Goal: Contribute content

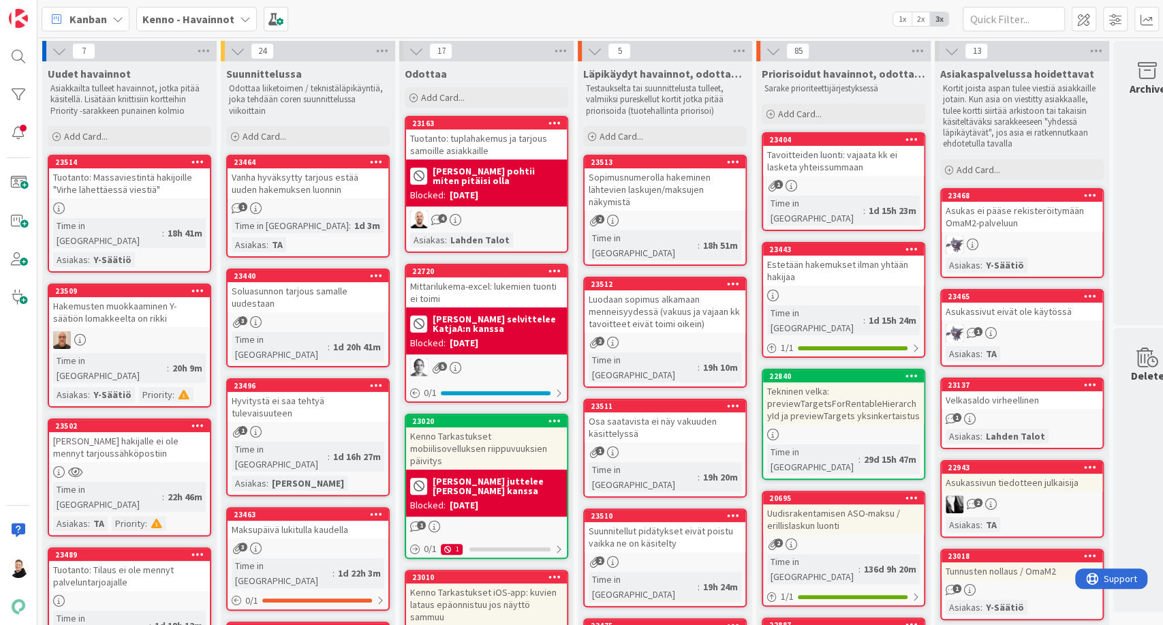
click at [240, 14] on icon at bounding box center [245, 19] width 11 height 11
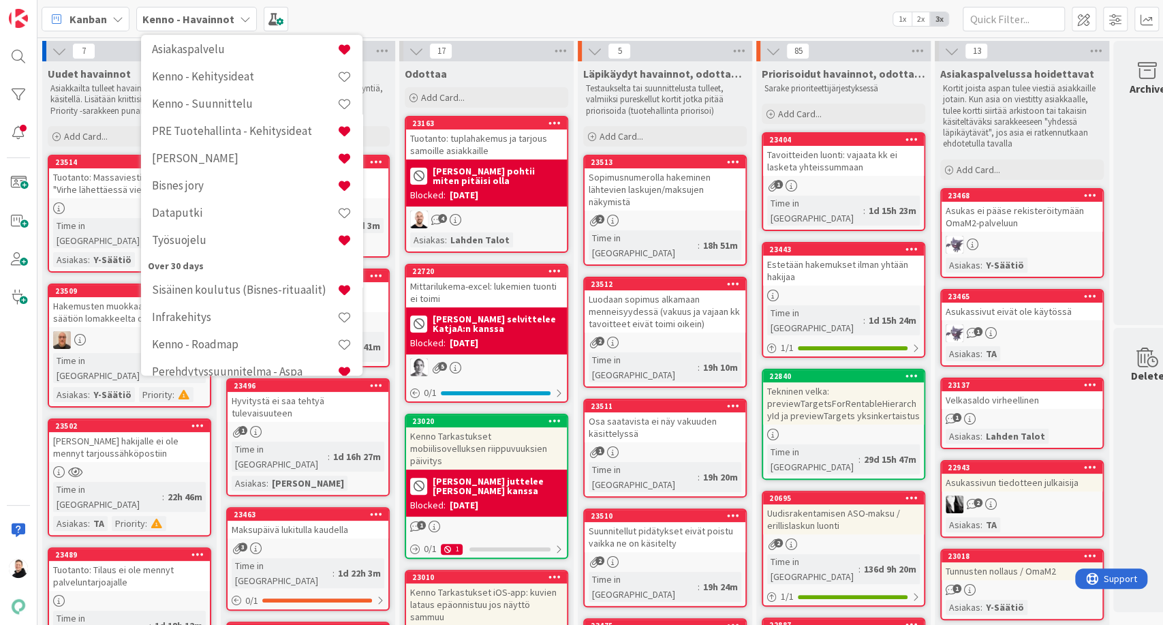
scroll to position [277, 0]
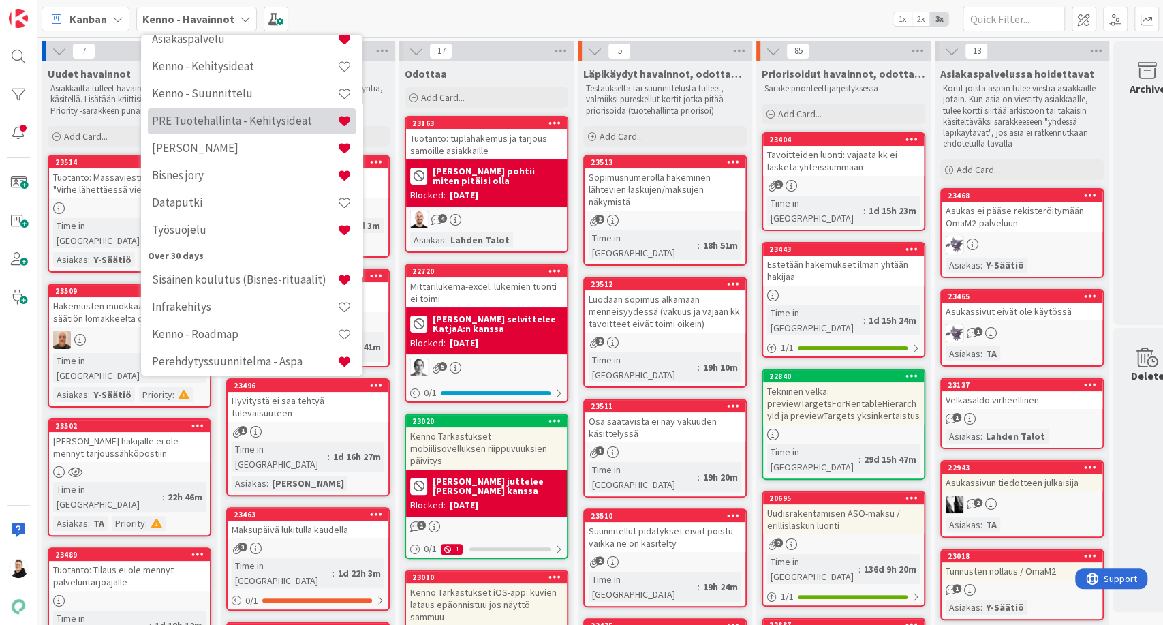
click at [246, 124] on h4 "PRE Tuotehallinta - Kehitysideat" at bounding box center [244, 122] width 185 height 14
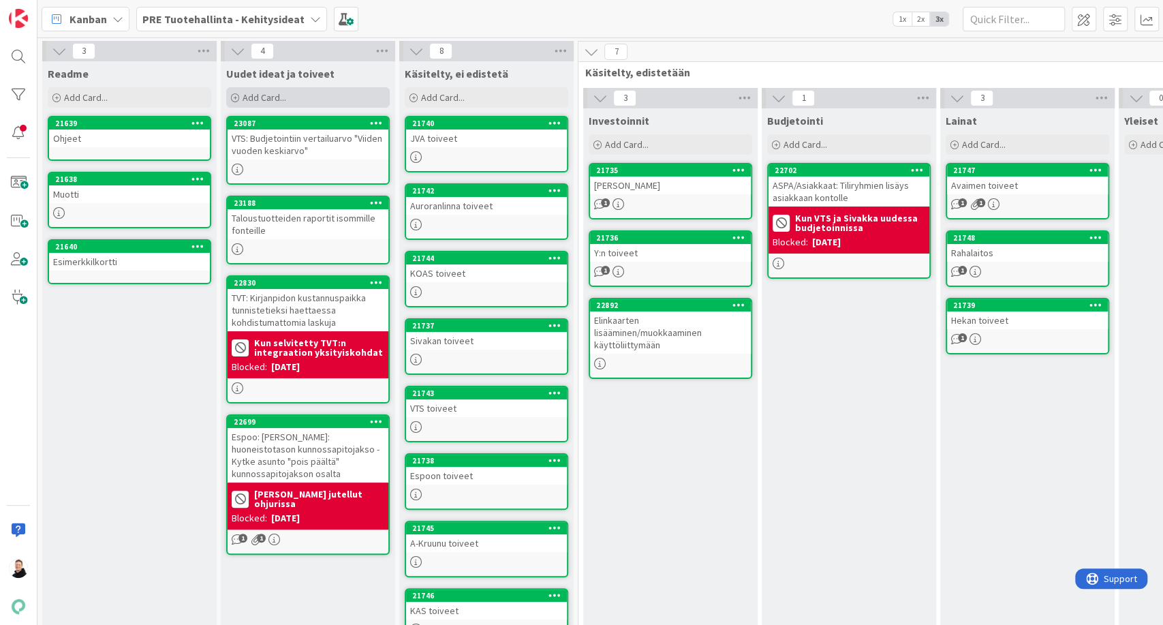
click at [239, 97] on icon at bounding box center [235, 98] width 8 height 8
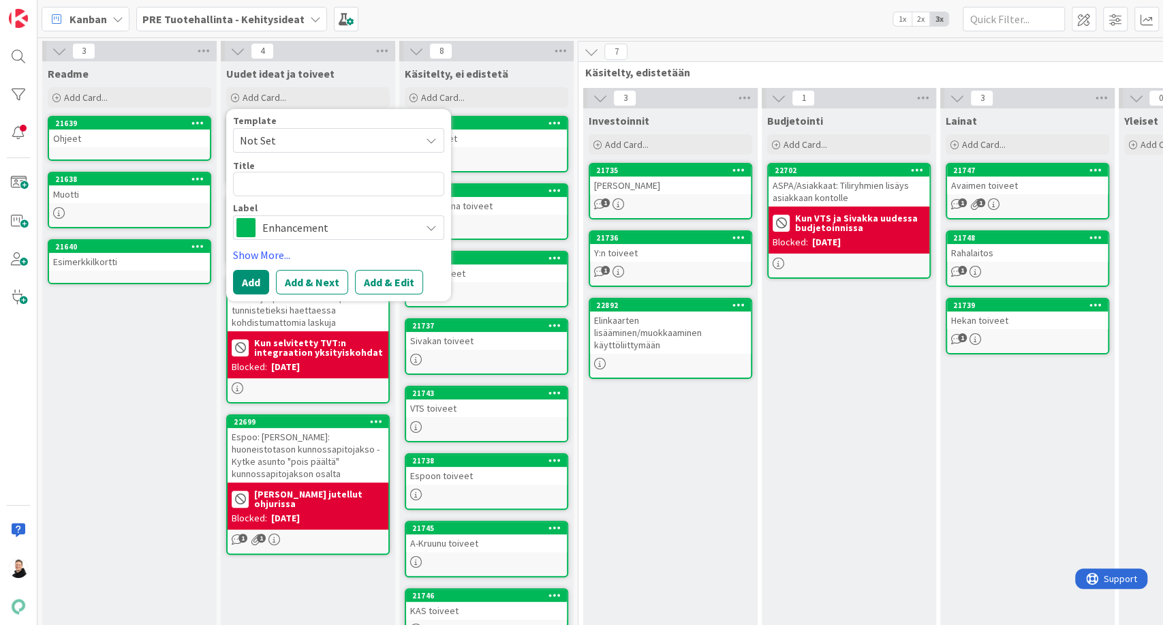
click at [289, 184] on textarea at bounding box center [338, 184] width 211 height 25
click at [422, 222] on div "Enhancement" at bounding box center [338, 227] width 211 height 25
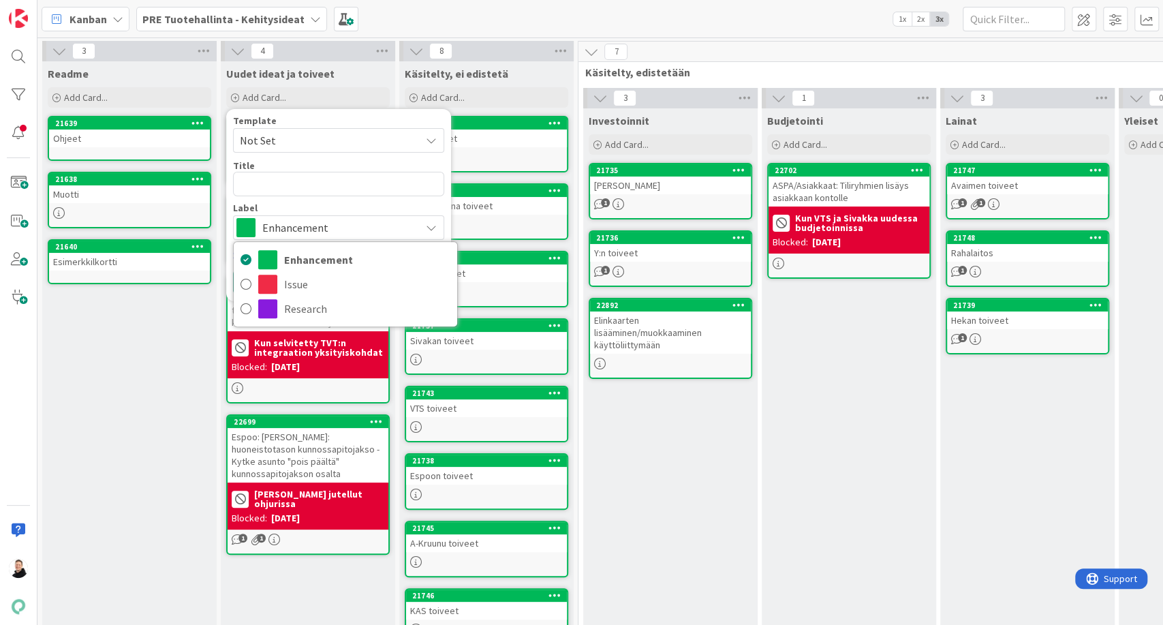
click at [422, 222] on div "Enhancement" at bounding box center [338, 227] width 211 height 25
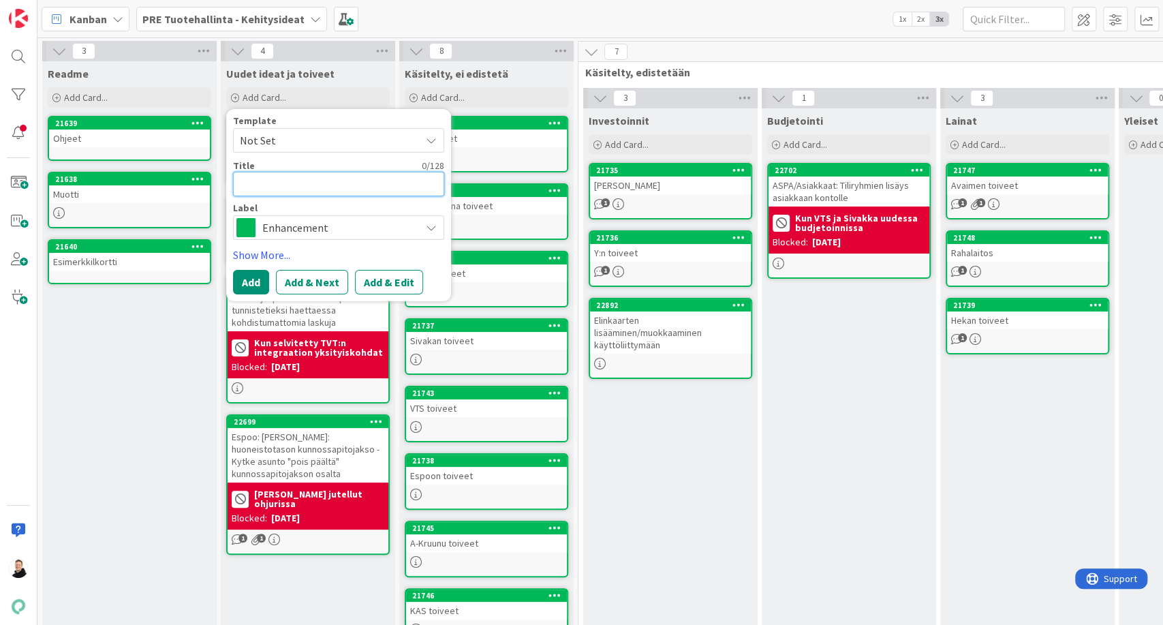
click at [325, 185] on textarea at bounding box center [338, 184] width 211 height 25
type textarea "x"
type textarea "I"
type textarea "x"
type textarea "In"
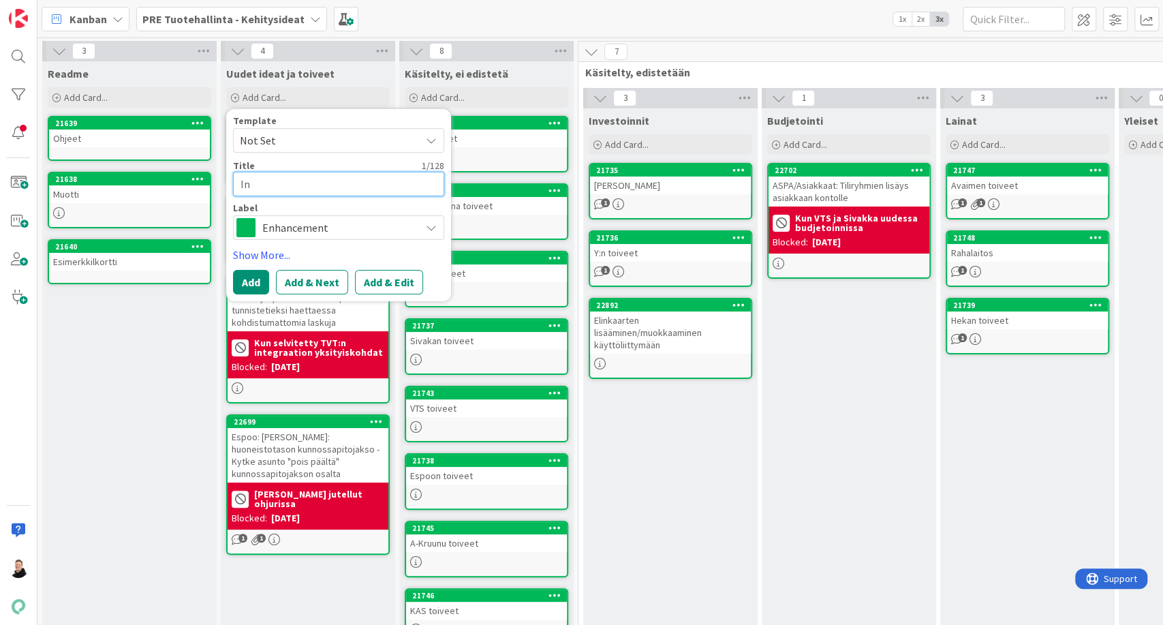
type textarea "x"
type textarea "Inv"
type textarea "x"
type textarea "Inve"
type textarea "x"
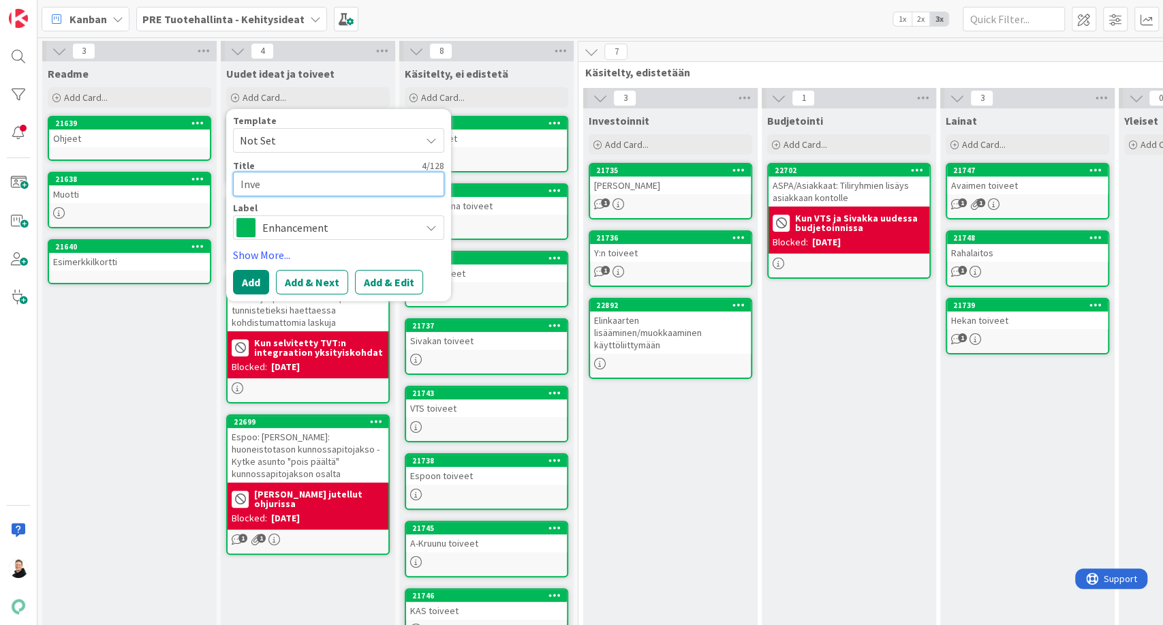
type textarea "Inves"
type textarea "x"
type textarea "Invest"
type textarea "x"
type textarea "Investo"
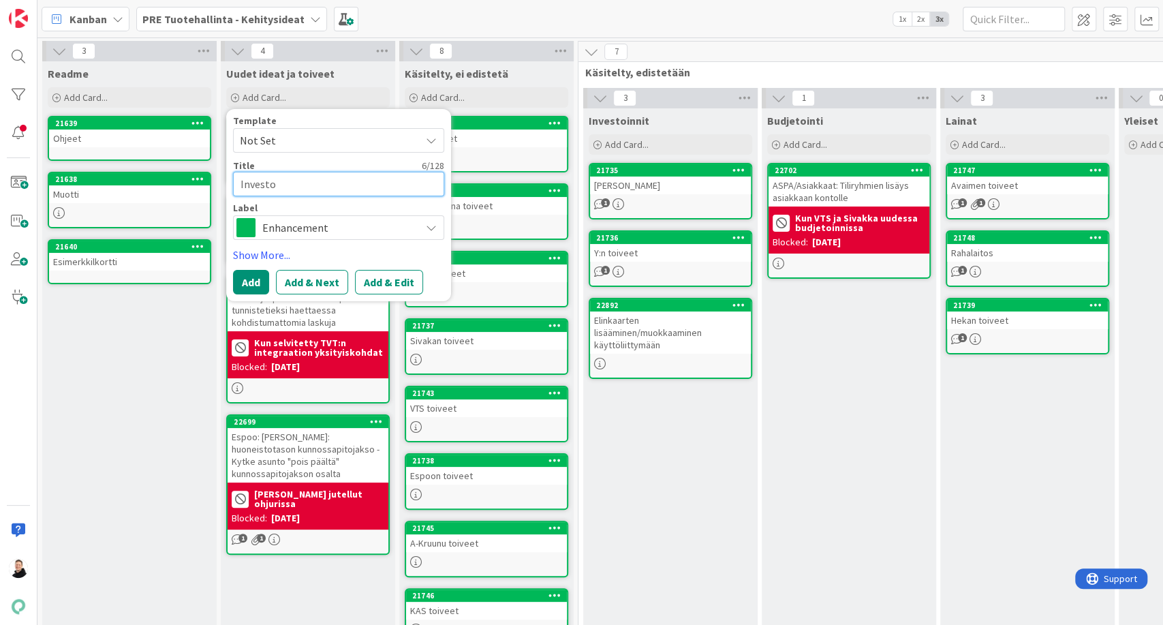
type textarea "x"
type textarea "Investoi"
type textarea "x"
type textarea "Investoin"
type textarea "x"
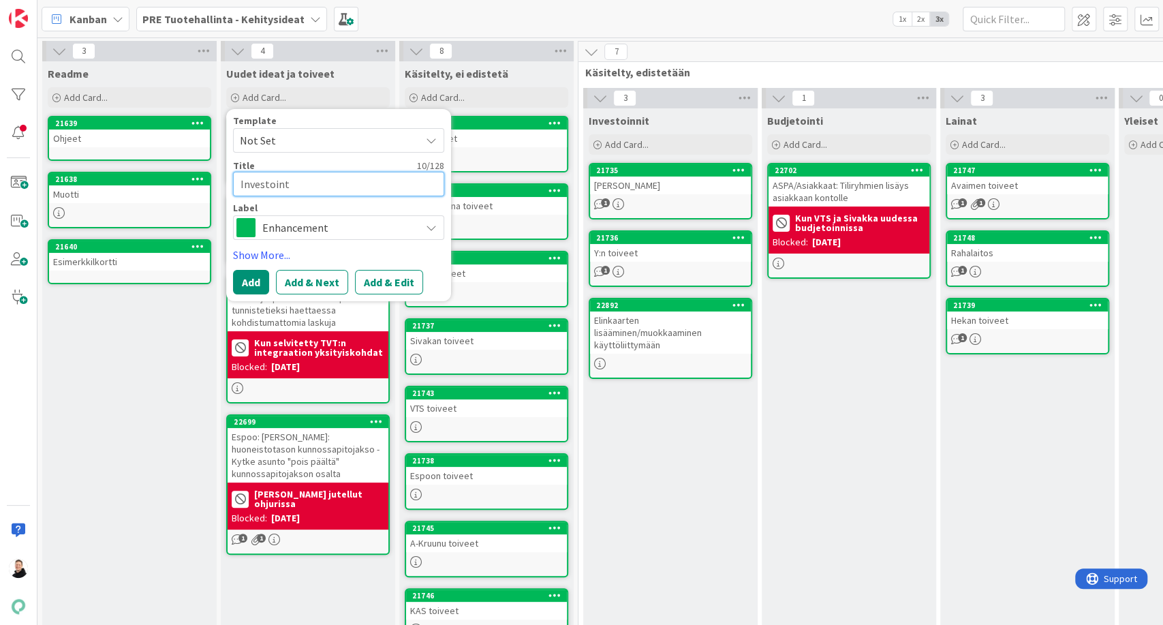
type textarea "Investointi"
type textarea "x"
type textarea "Investointie"
type textarea "x"
type textarea "Investointien"
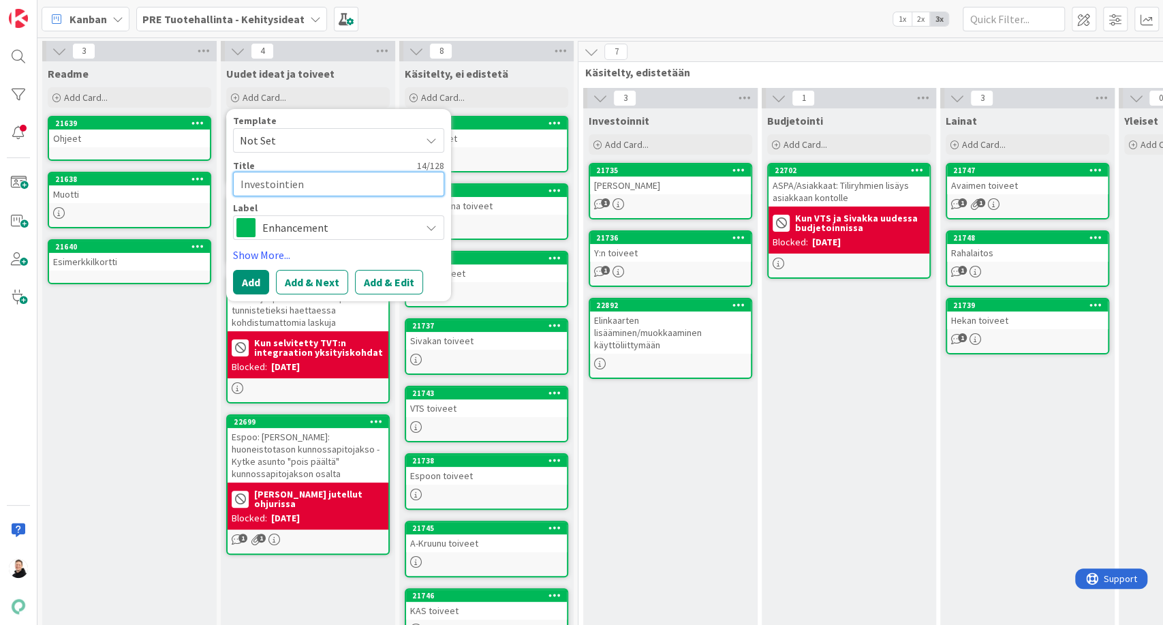
type textarea "x"
type textarea "Investointien s"
type textarea "x"
type textarea "Investointien su"
type textarea "x"
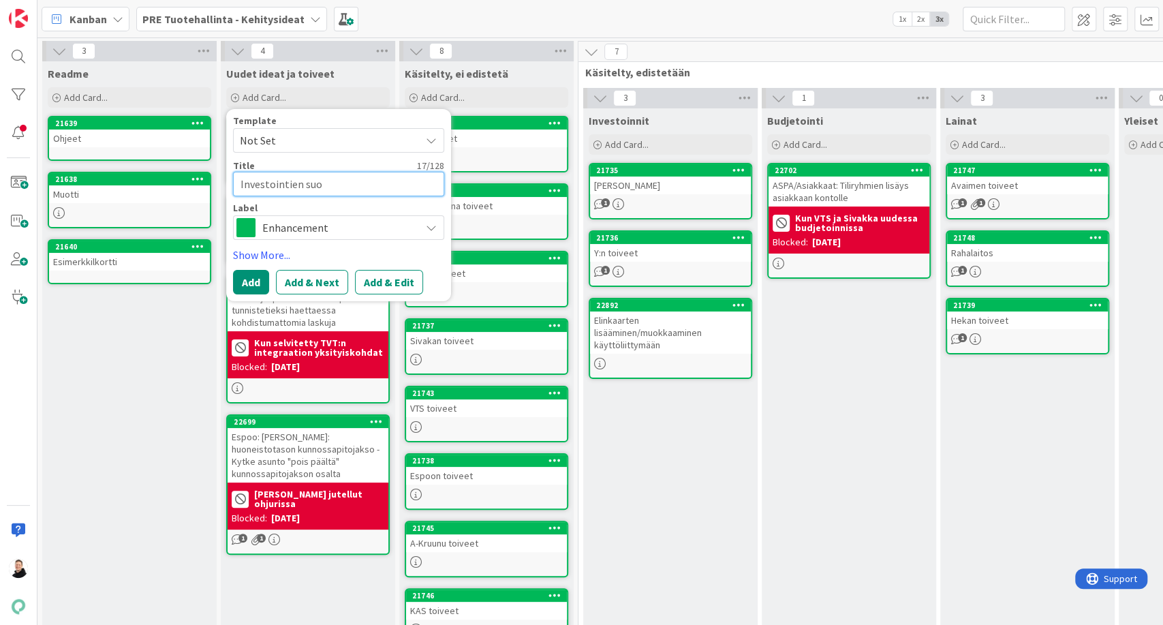
type textarea "Investointien suod"
type textarea "x"
type textarea "Investointien suoda"
type textarea "x"
type textarea "Investointien suodatu"
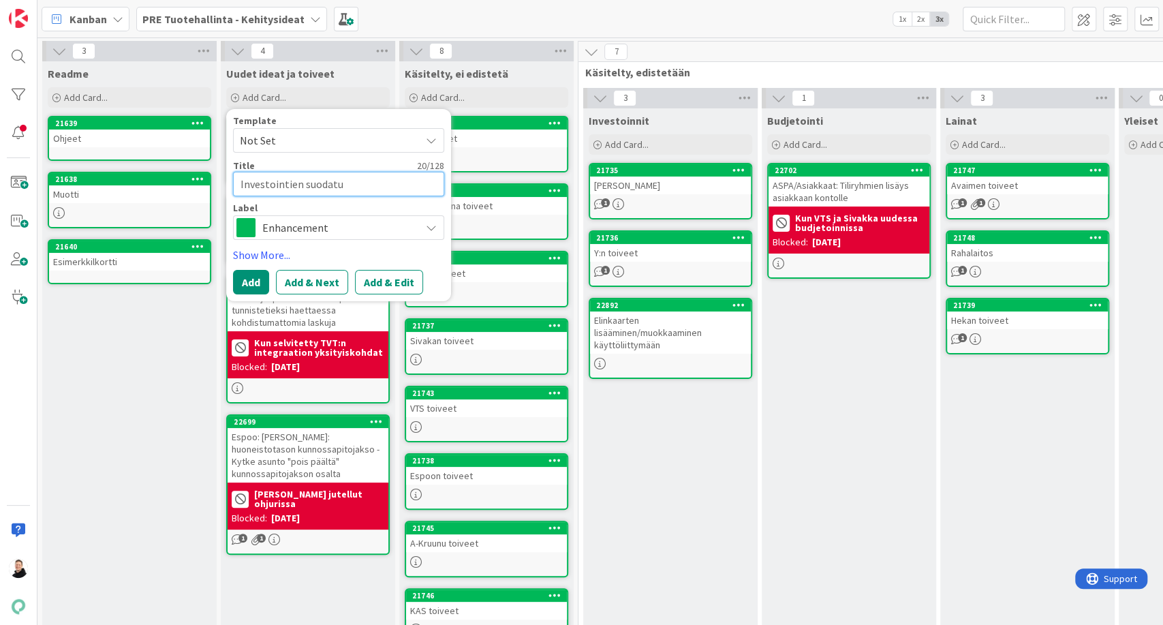
type textarea "x"
type textarea "Investointien suodatus"
type textarea "x"
type textarea "Investointien suodatus"
type textarea "x"
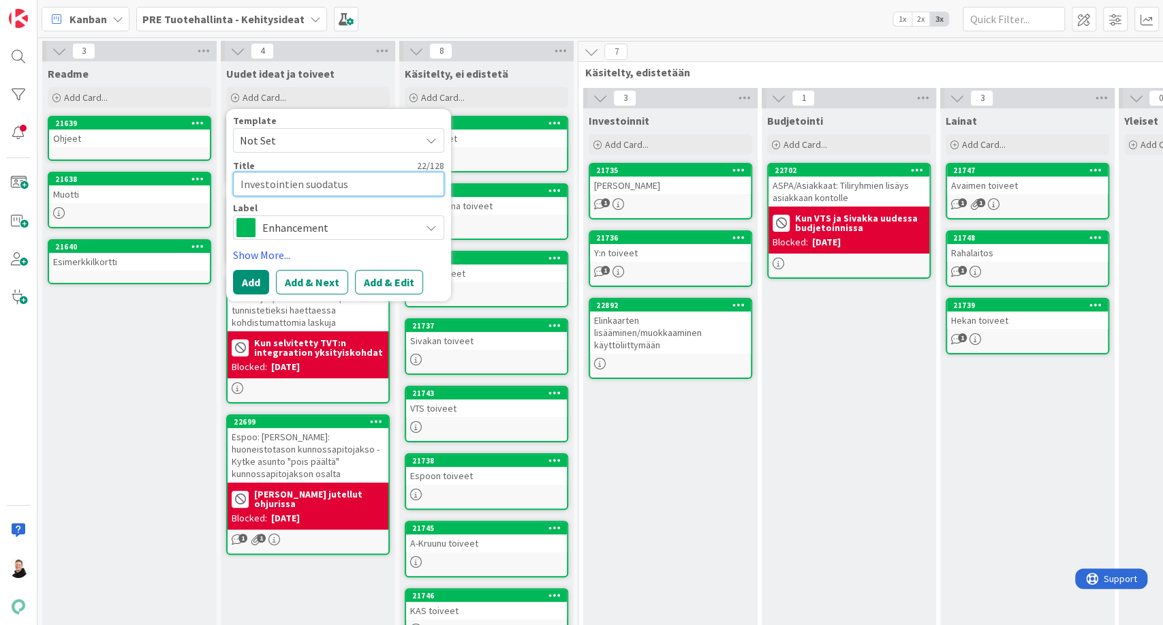
type textarea "Investointien suodatus t"
type textarea "x"
type textarea "Investointien suodatus to"
type textarea "x"
type textarea "Investointien suodatus toi"
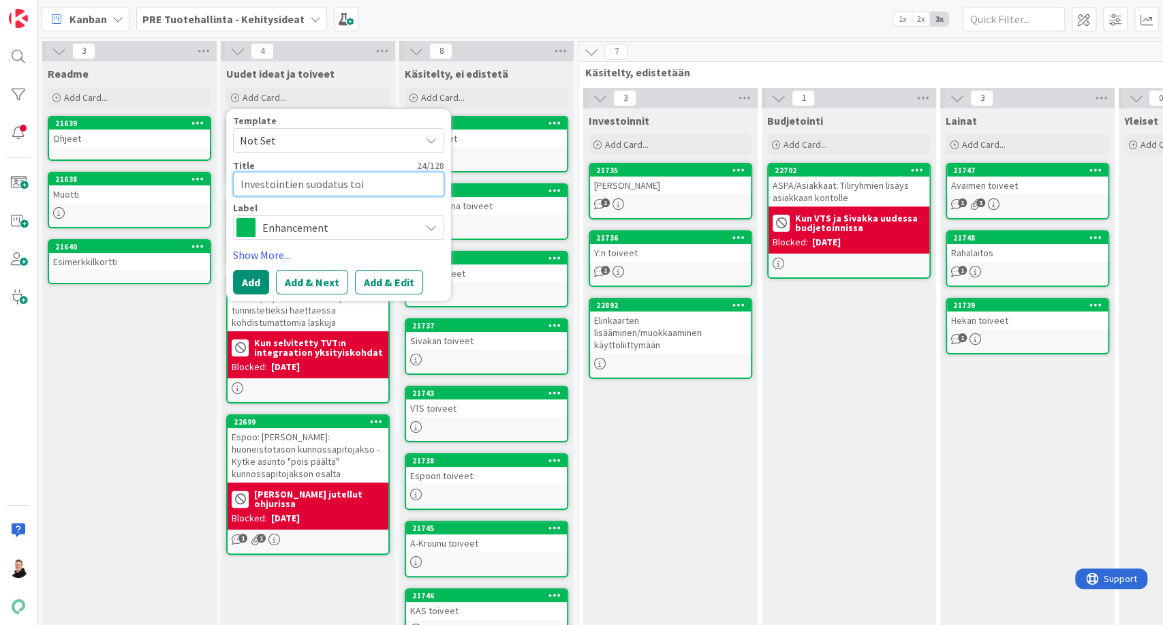
type textarea "x"
type textarea "Investointien suodatus toim"
type textarea "x"
type textarea "Investointien [PERSON_NAME] toimi"
type textarea "x"
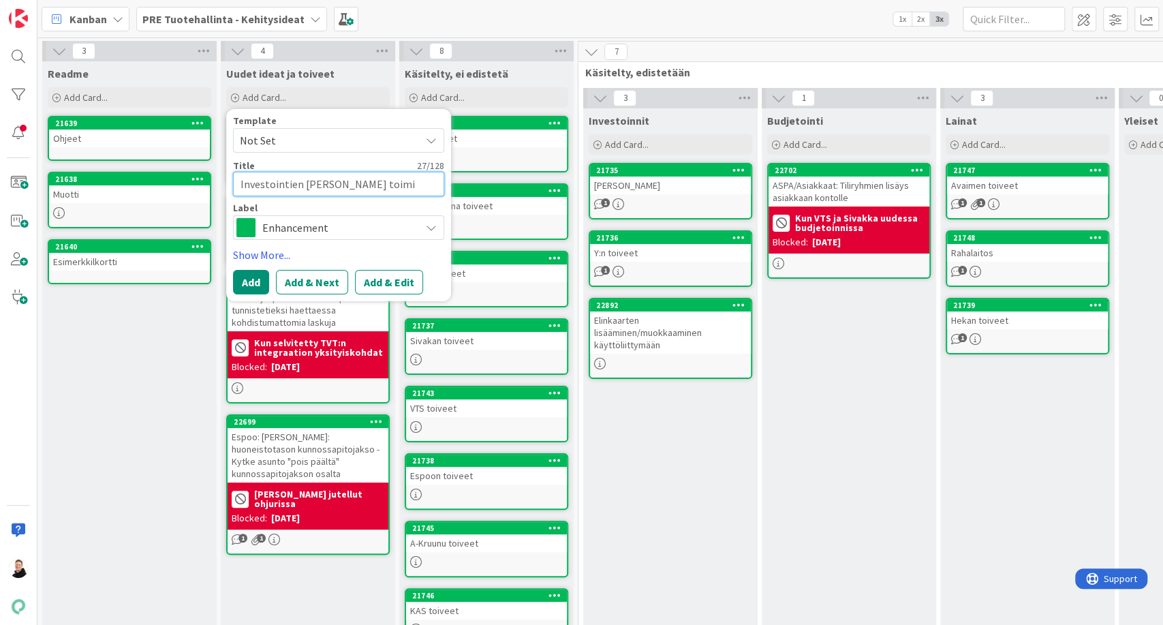
type textarea "Investointien [PERSON_NAME] toimit"
type textarea "x"
type textarea "Investointien [PERSON_NAME] toimitt"
type textarea "x"
type textarea "Investointien [PERSON_NAME] toimitta"
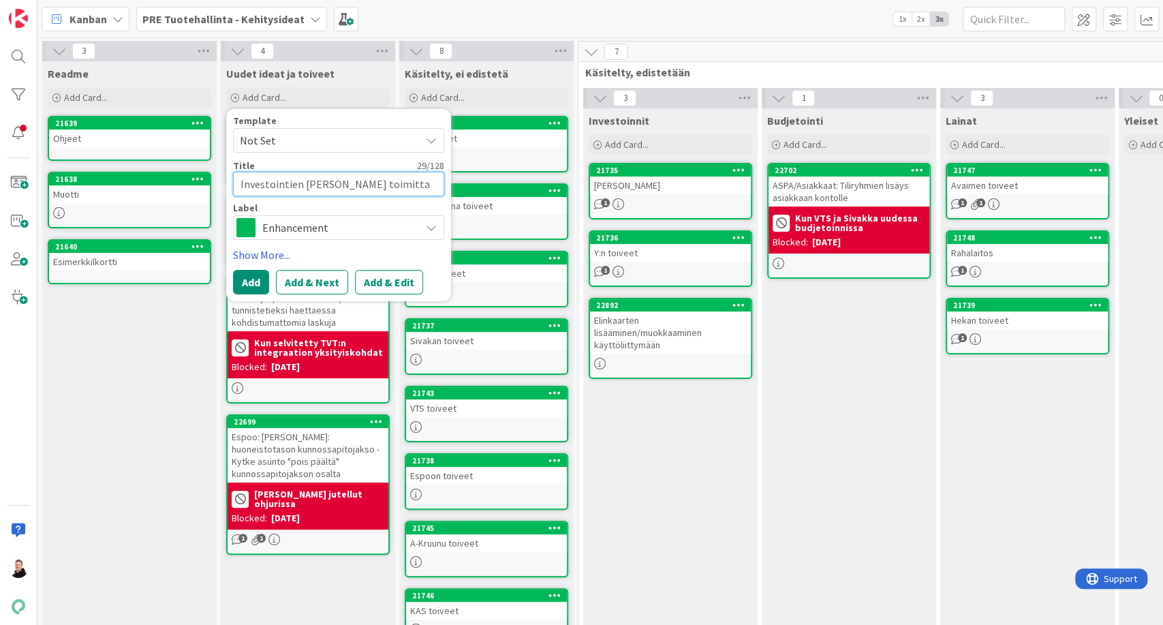
type textarea "x"
type textarea "Investointien [PERSON_NAME] toimittaji"
type textarea "x"
type textarea "Investointien [PERSON_NAME] toimittajio"
type textarea "x"
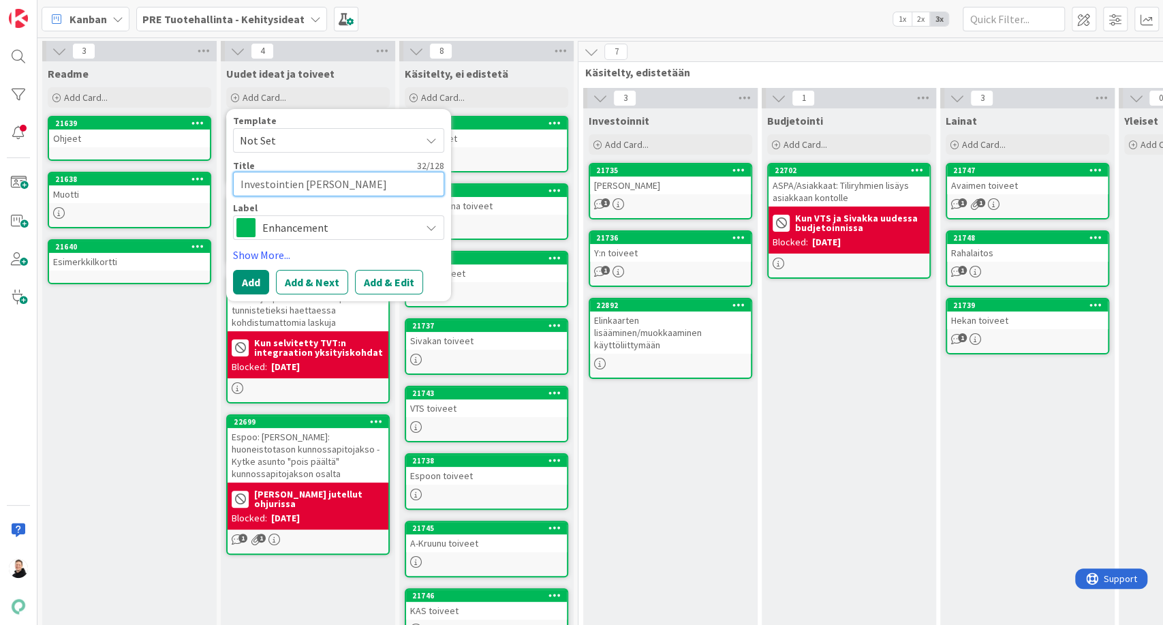
type textarea "Investointien [PERSON_NAME] toimittajioe"
type textarea "x"
type textarea "Investointien [PERSON_NAME] toimittajioen"
type textarea "x"
type textarea "Investointien [PERSON_NAME] toimittajioen"
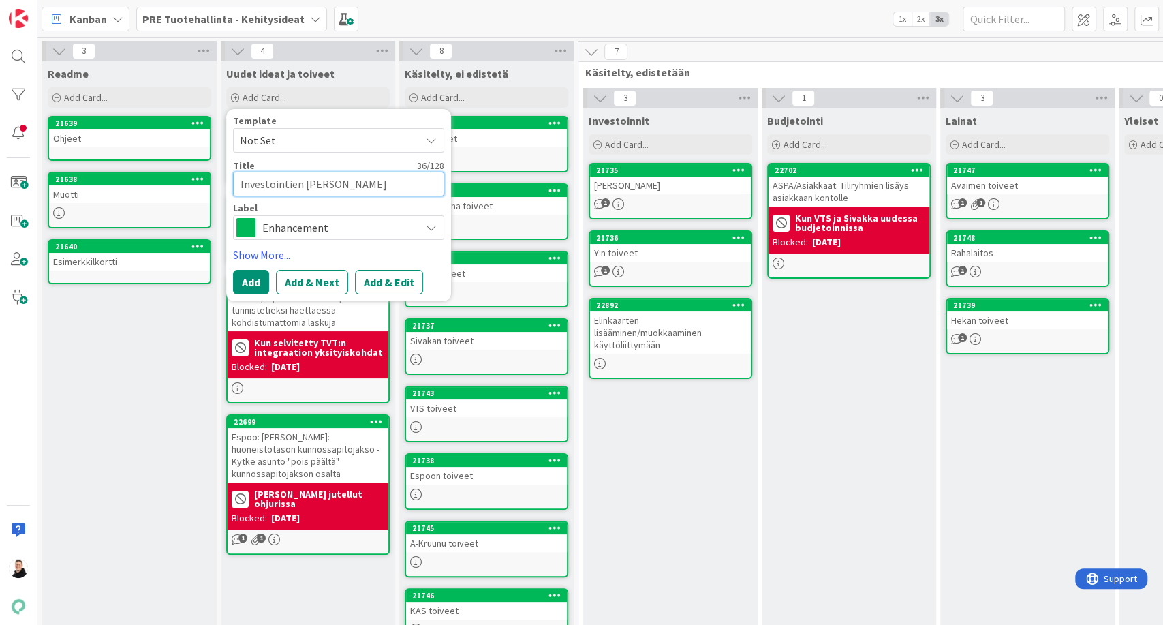
type textarea "x"
type textarea "Investointien [PERSON_NAME] toimittajioen"
type textarea "x"
type textarea "Investointien [PERSON_NAME] toimittajioe"
type textarea "x"
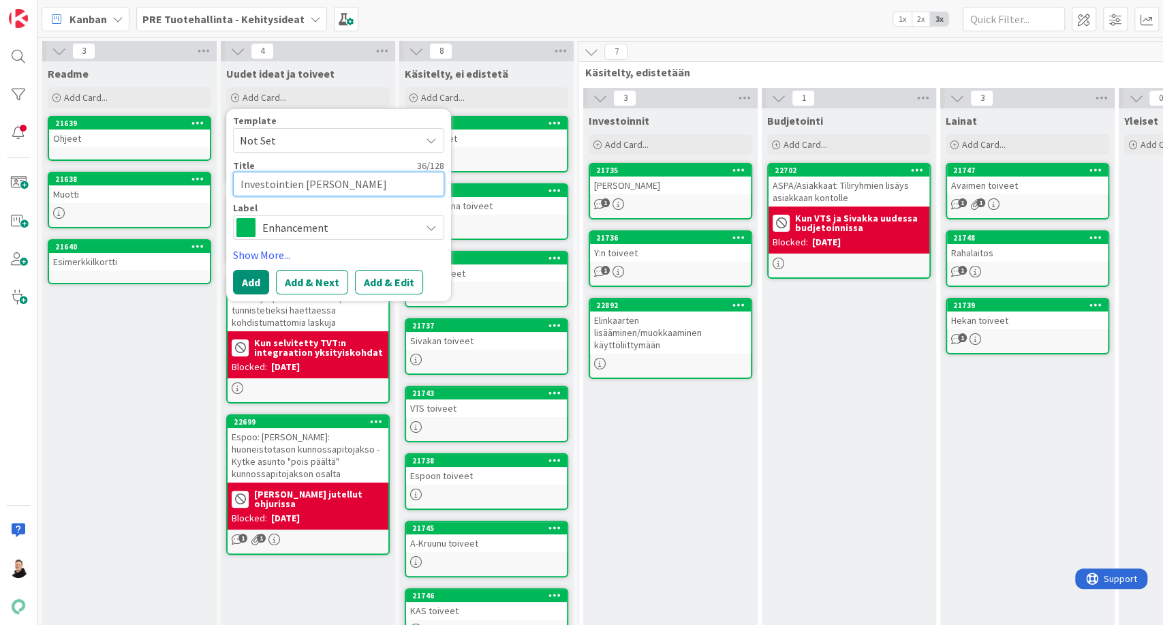
type textarea "Investointien [PERSON_NAME] toimittajio"
type textarea "x"
type textarea "Investointien [PERSON_NAME] toimittaji"
type textarea "x"
type textarea "Investointien [PERSON_NAME] toimittajie"
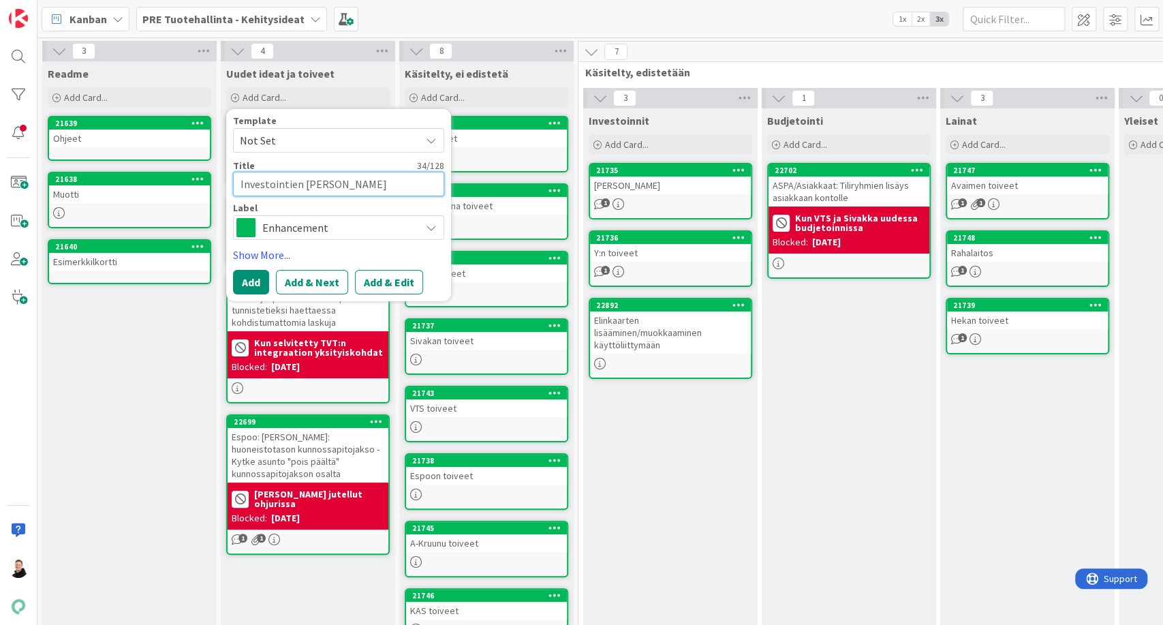
type textarea "x"
type textarea "Investointien [PERSON_NAME] toimittajien"
type textarea "x"
type textarea "Investointien [PERSON_NAME] toimittajien m"
type textarea "x"
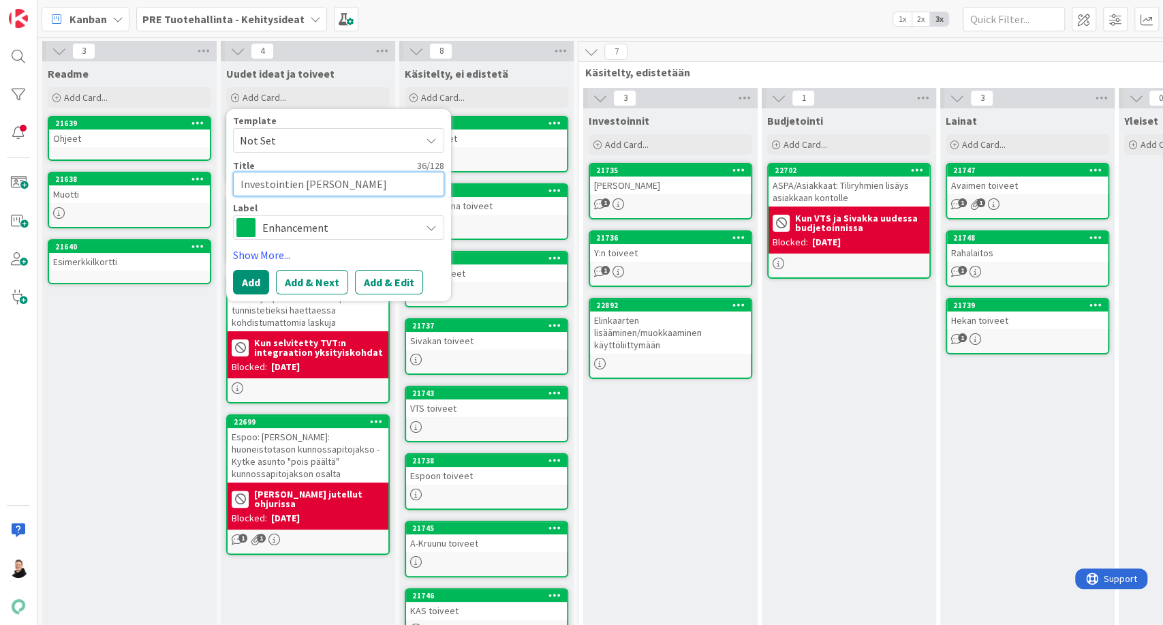
type textarea "Investointien [PERSON_NAME] toimittajien mu"
type textarea "x"
type textarea "Investointien [PERSON_NAME] toimittajien muk"
type textarea "x"
type textarea "Investointien [PERSON_NAME] toimittajien muka"
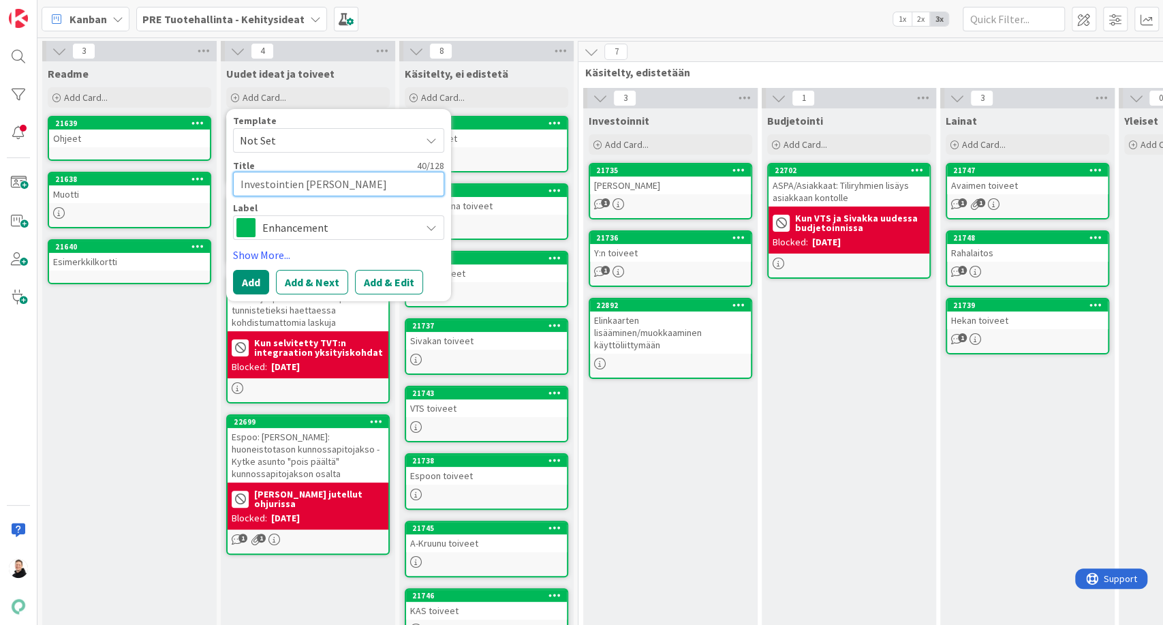
type textarea "x"
type textarea "Investointien [PERSON_NAME] toimittajien mukaa"
type textarea "x"
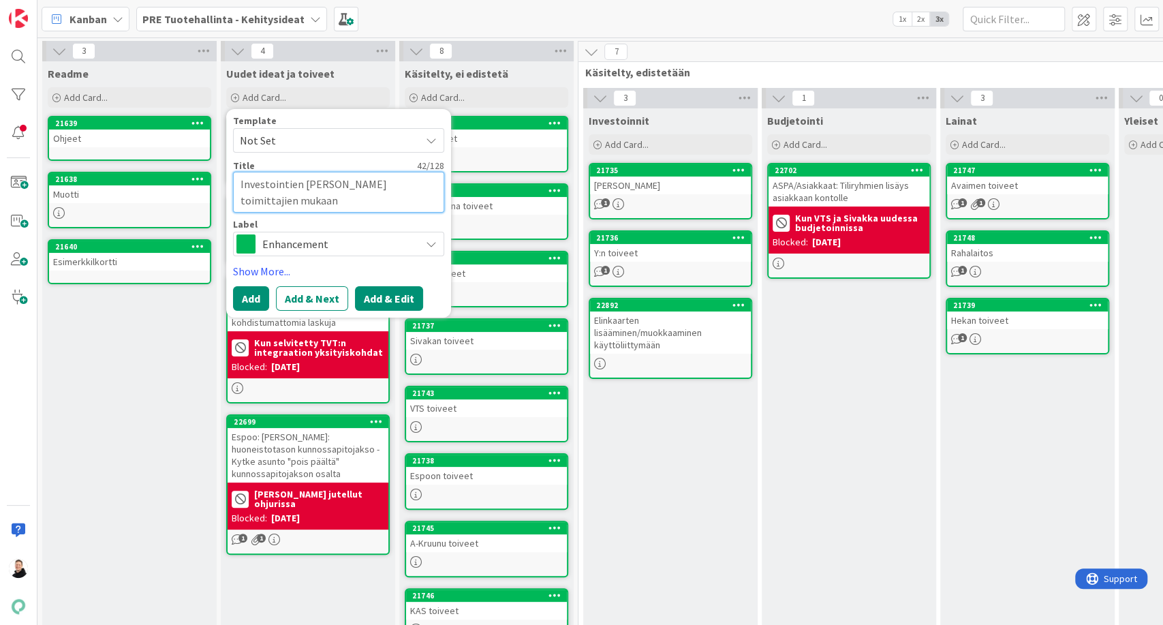
type textarea "Investointien [PERSON_NAME] toimittajien mukaan"
click at [391, 301] on button "Add & Edit" at bounding box center [389, 298] width 68 height 25
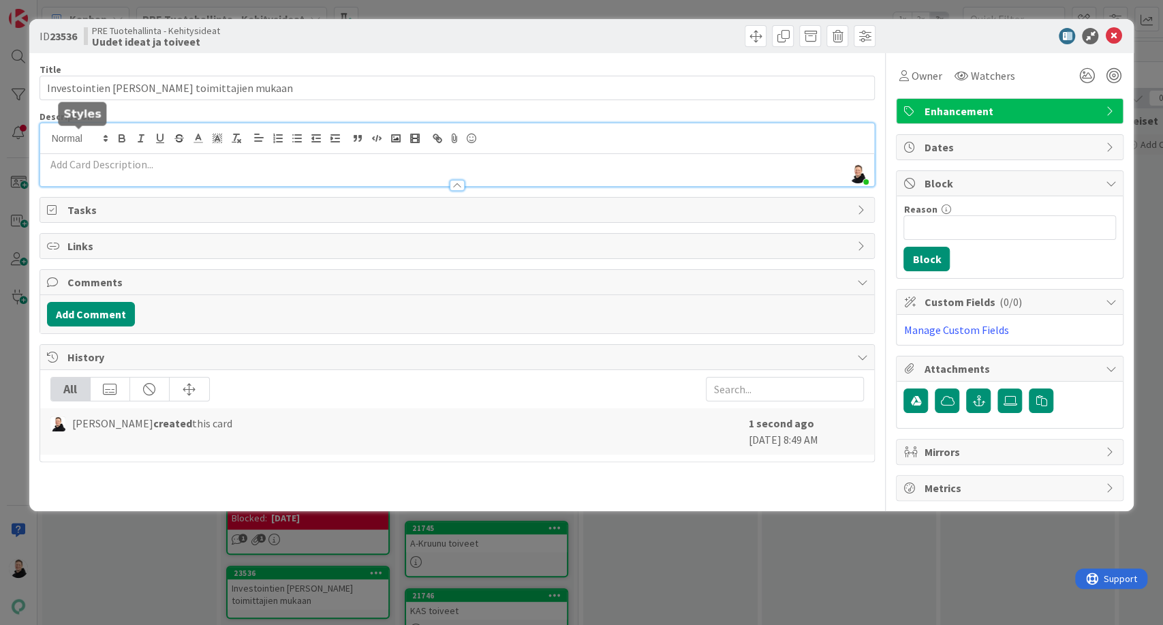
click at [79, 138] on div "[PERSON_NAME] just joined" at bounding box center [457, 154] width 835 height 63
paste div
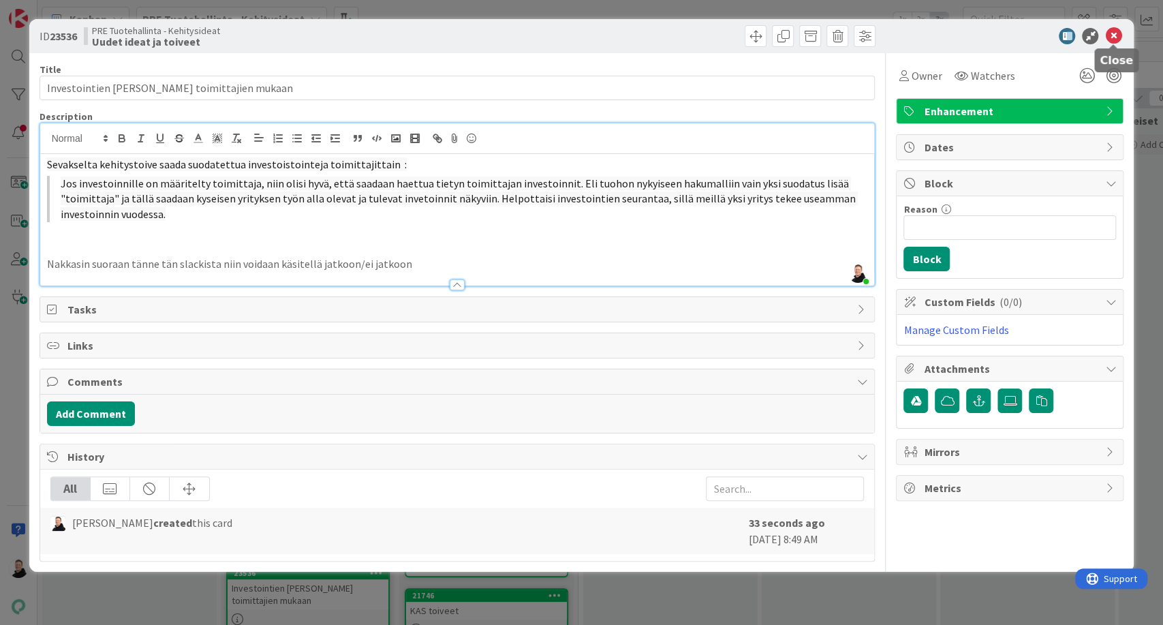
click at [1113, 38] on icon at bounding box center [1113, 36] width 16 height 16
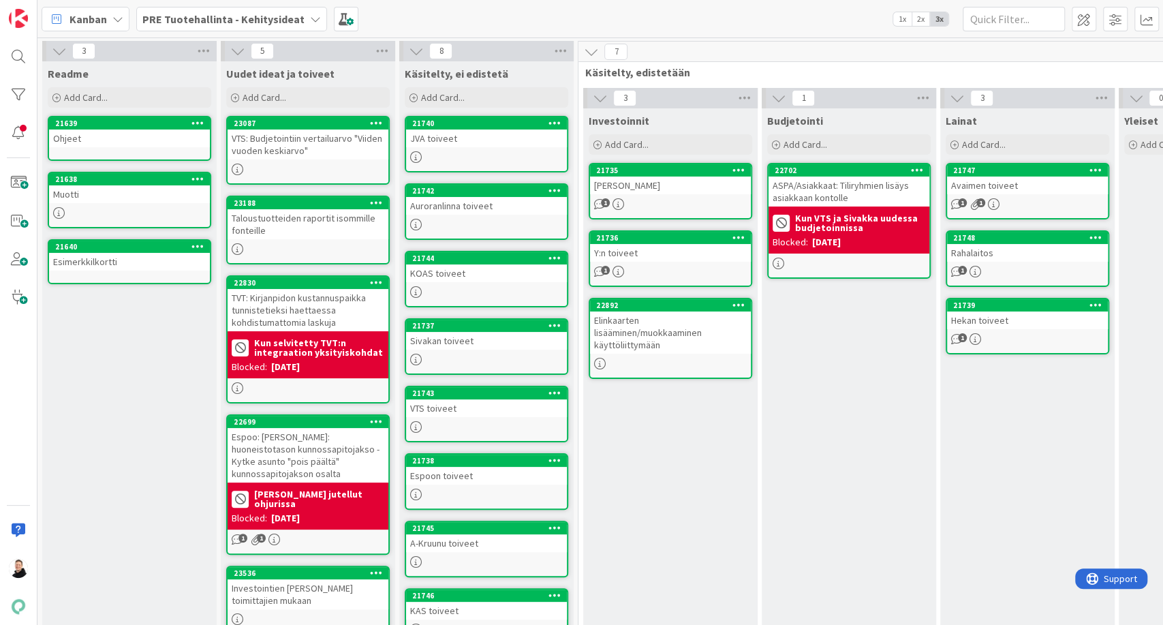
scroll to position [46, 0]
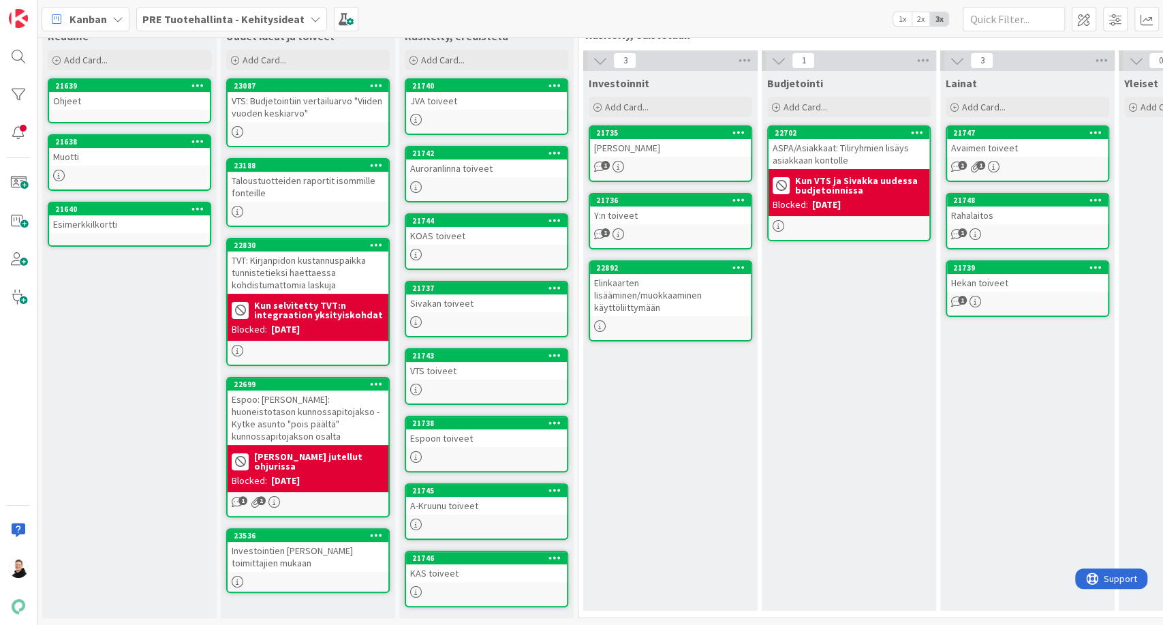
click at [288, 542] on div "Investointien [PERSON_NAME] toimittajien mukaan" at bounding box center [308, 557] width 161 height 30
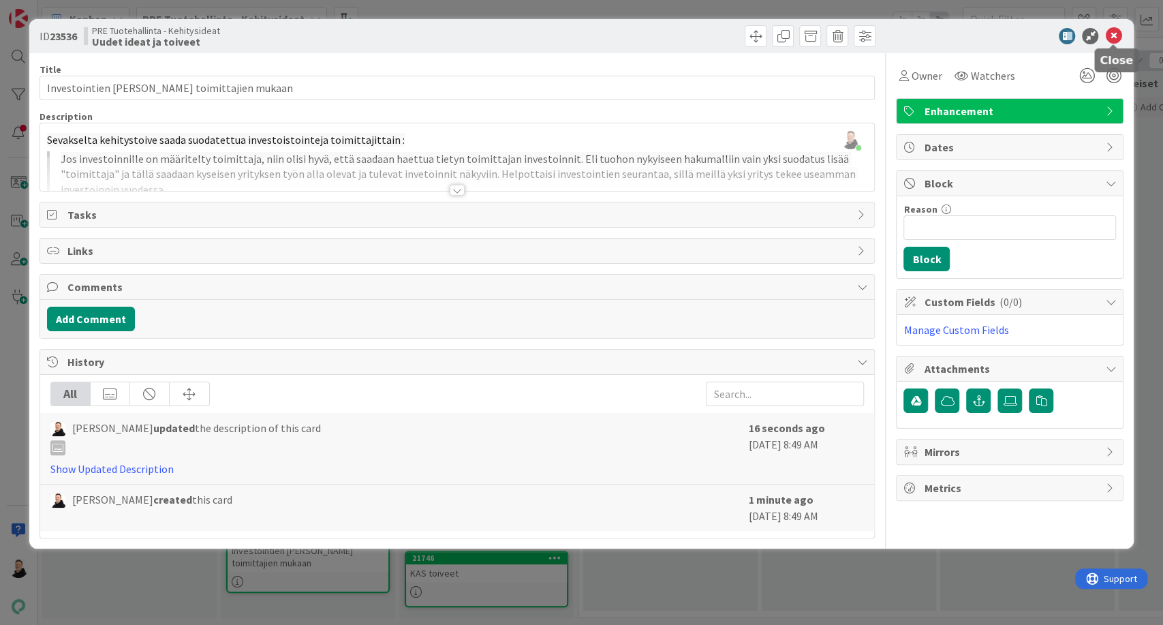
click at [1116, 37] on icon at bounding box center [1113, 36] width 16 height 16
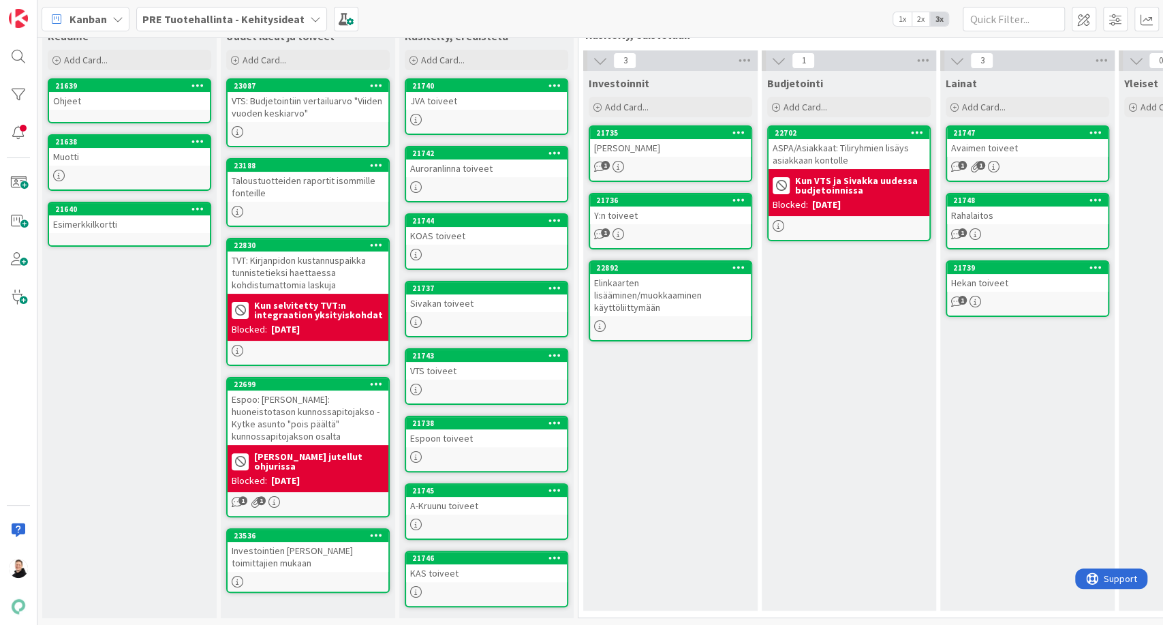
click at [224, 29] on div "PRE Tuotehallinta - Kehitysideat" at bounding box center [231, 19] width 191 height 25
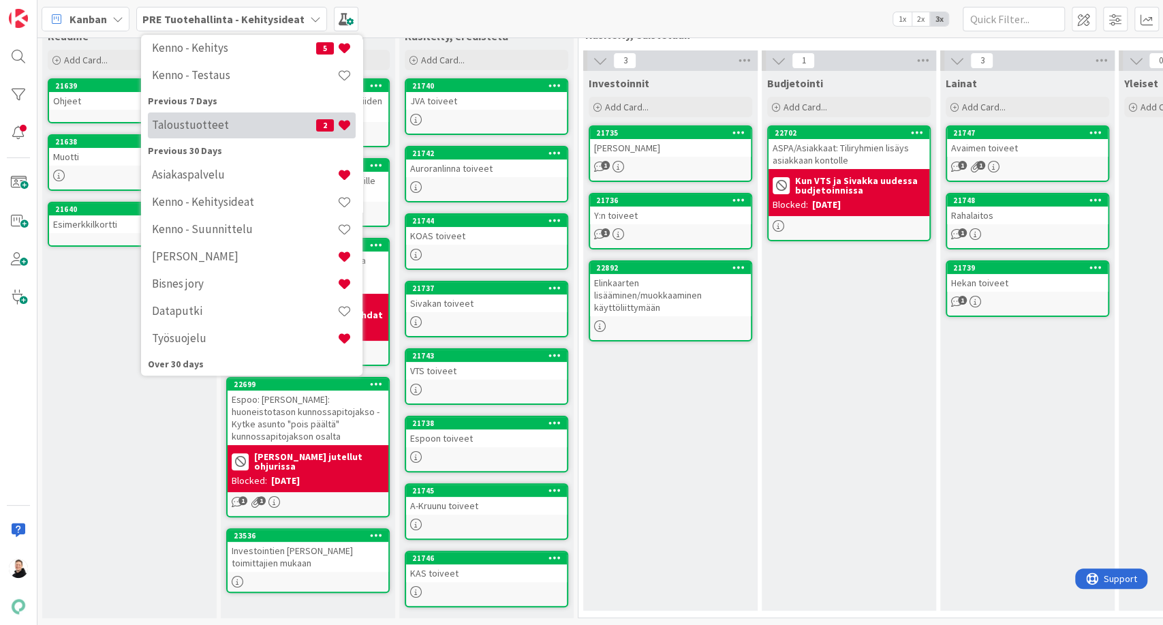
scroll to position [172, 0]
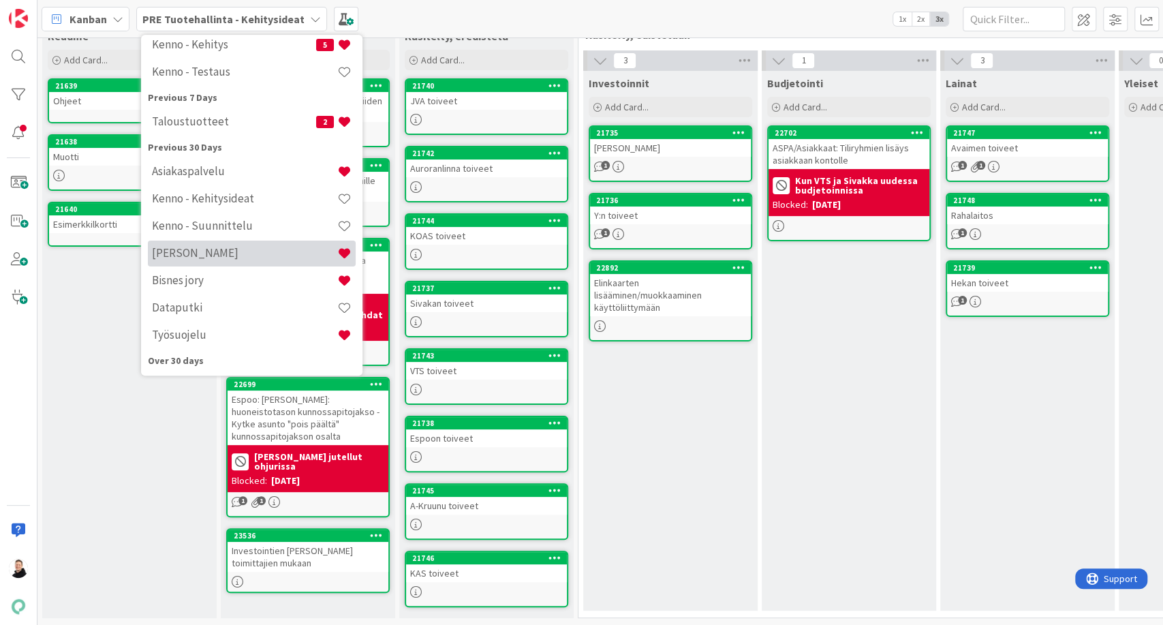
click at [198, 258] on h4 "[PERSON_NAME]" at bounding box center [244, 254] width 185 height 14
